Goal: Information Seeking & Learning: Learn about a topic

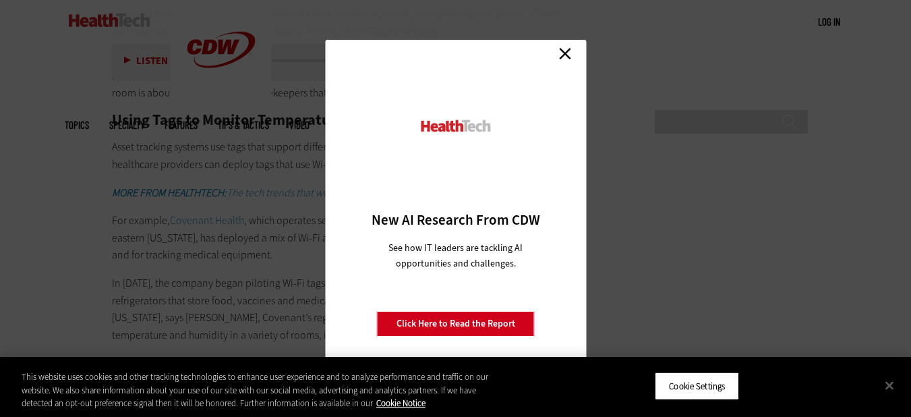
scroll to position [2451, 0]
click at [564, 54] on link "Close" at bounding box center [565, 53] width 20 height 20
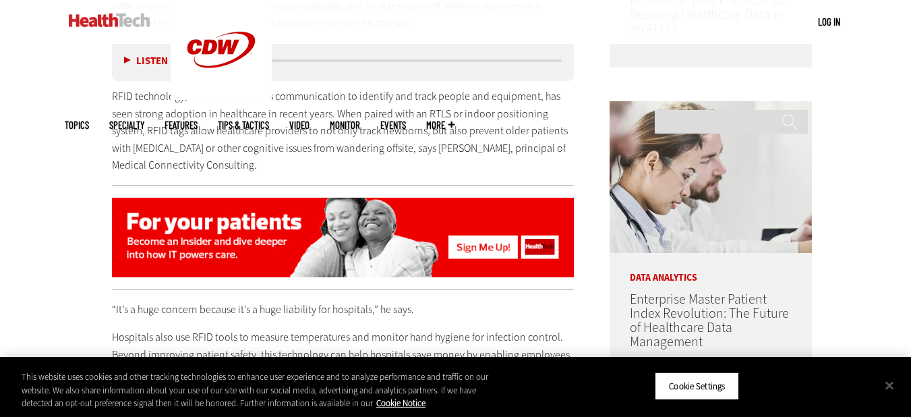
scroll to position [971, 0]
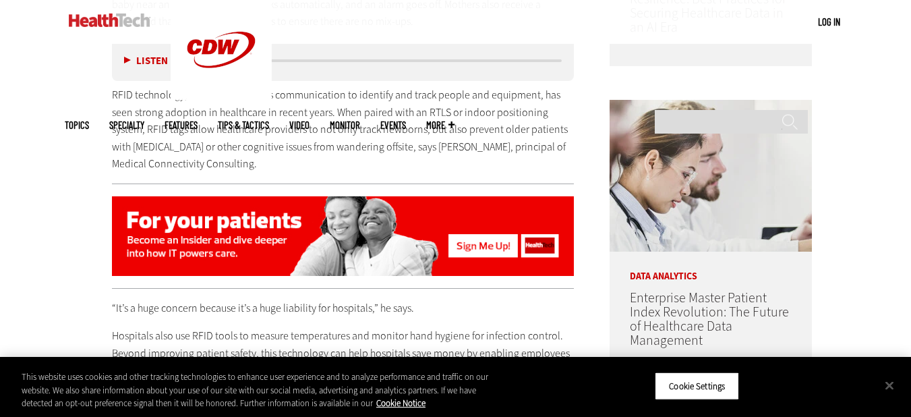
click at [630, 201] on img at bounding box center [711, 176] width 202 height 152
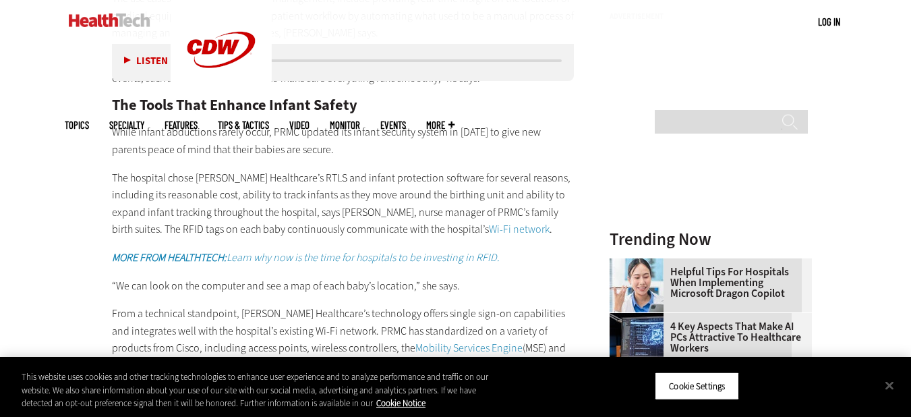
scroll to position [1328, 0]
